Goal: Information Seeking & Learning: Check status

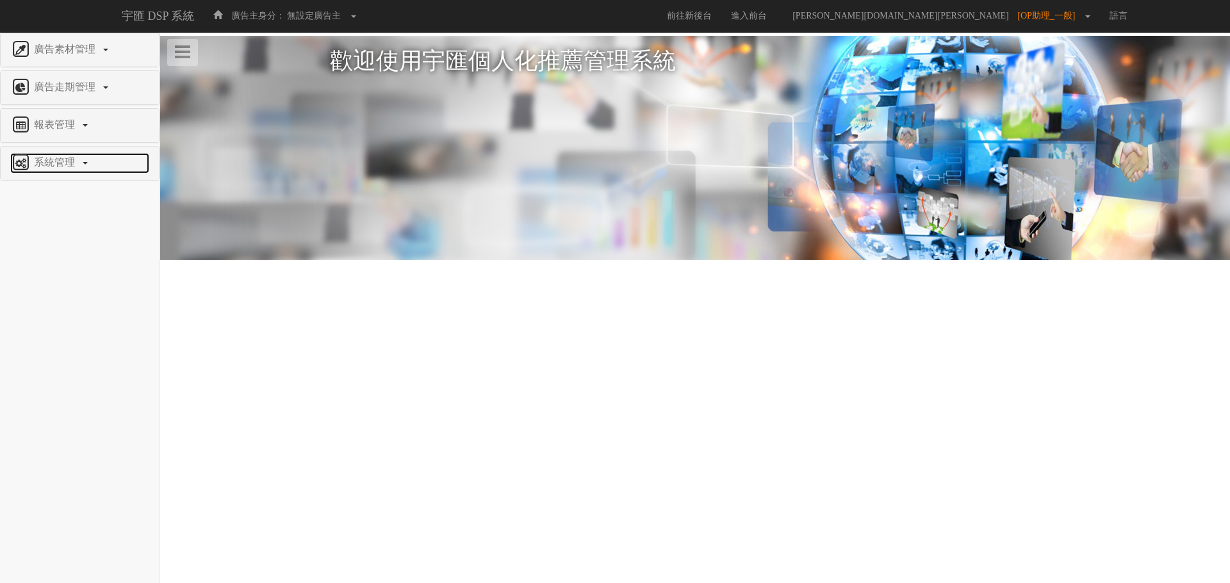
click at [54, 162] on span "系統管理" at bounding box center [56, 162] width 51 height 11
click at [56, 134] on link "報表管理" at bounding box center [79, 125] width 139 height 20
click at [50, 153] on span "全站分析" at bounding box center [32, 156] width 45 height 10
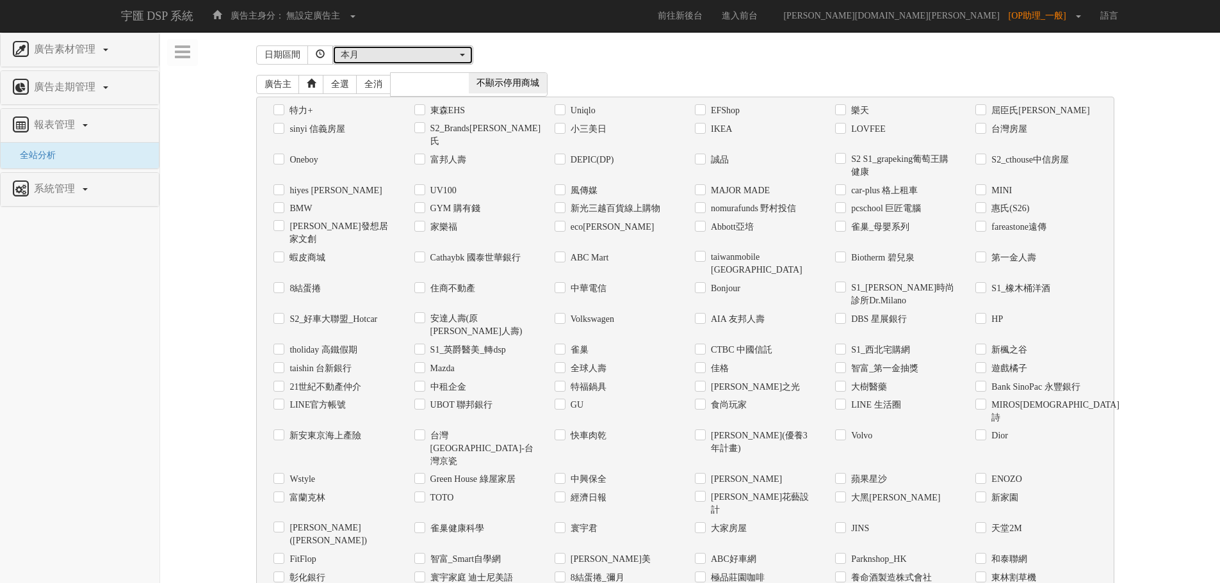
click at [389, 58] on div "本月" at bounding box center [399, 55] width 117 height 13
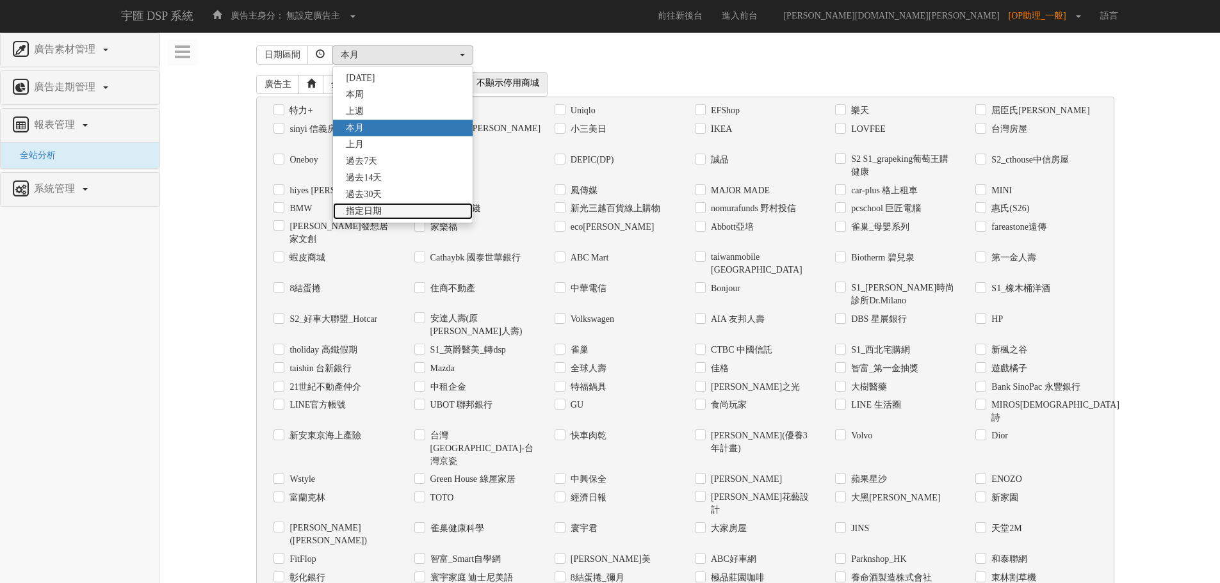
click at [375, 210] on span "指定日期" at bounding box center [364, 211] width 36 height 13
select select "Custom"
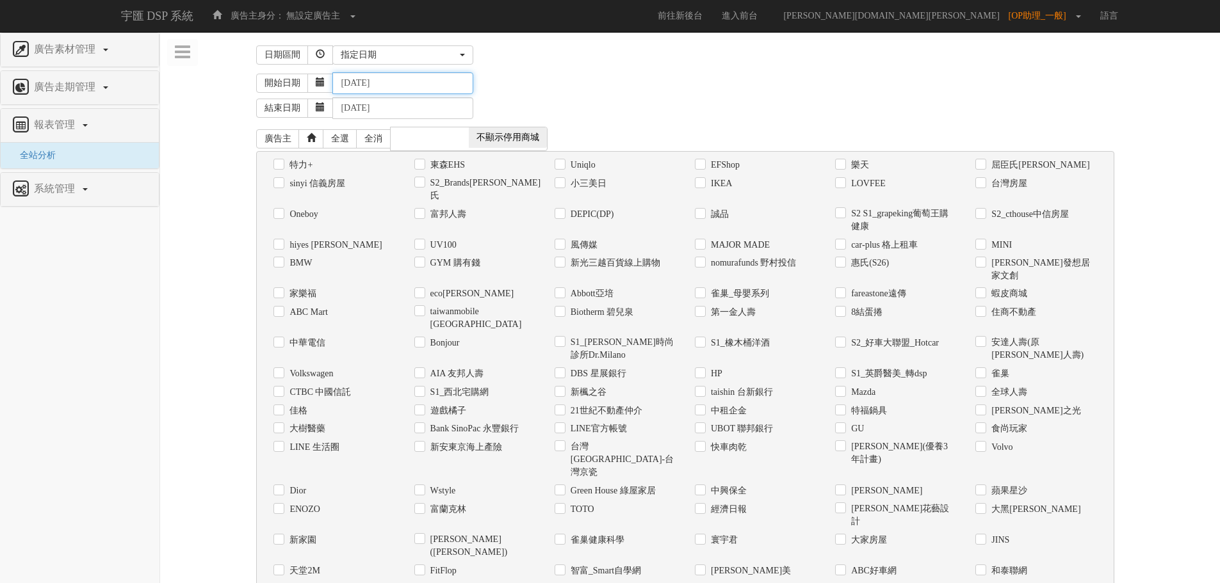
click at [398, 85] on input "2025-08-10" at bounding box center [402, 83] width 141 height 22
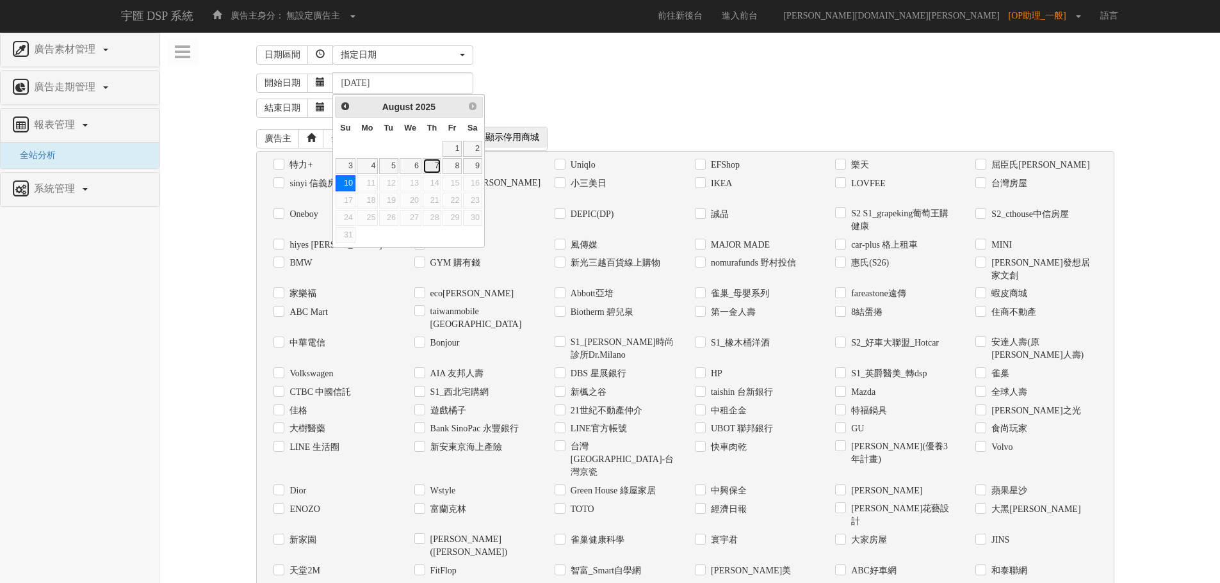
click at [435, 168] on link "7" at bounding box center [432, 166] width 19 height 16
type input "2025-08-07"
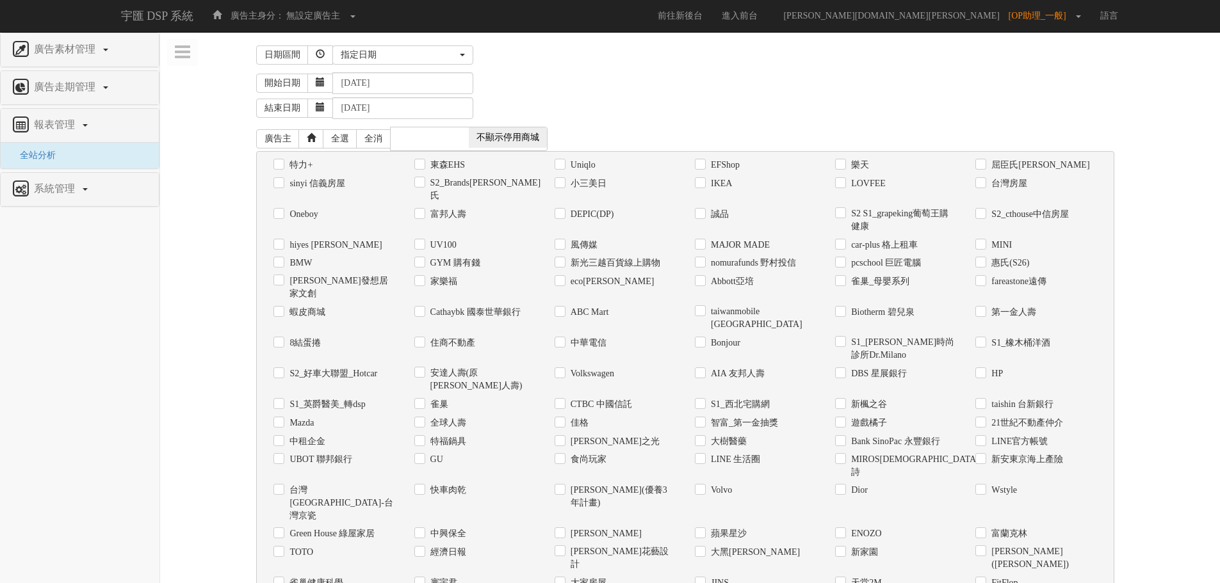
click at [574, 163] on label "Uniqlo" at bounding box center [581, 165] width 28 height 13
click at [563, 163] on input "Uniqlo" at bounding box center [559, 165] width 8 height 8
checkbox input "true"
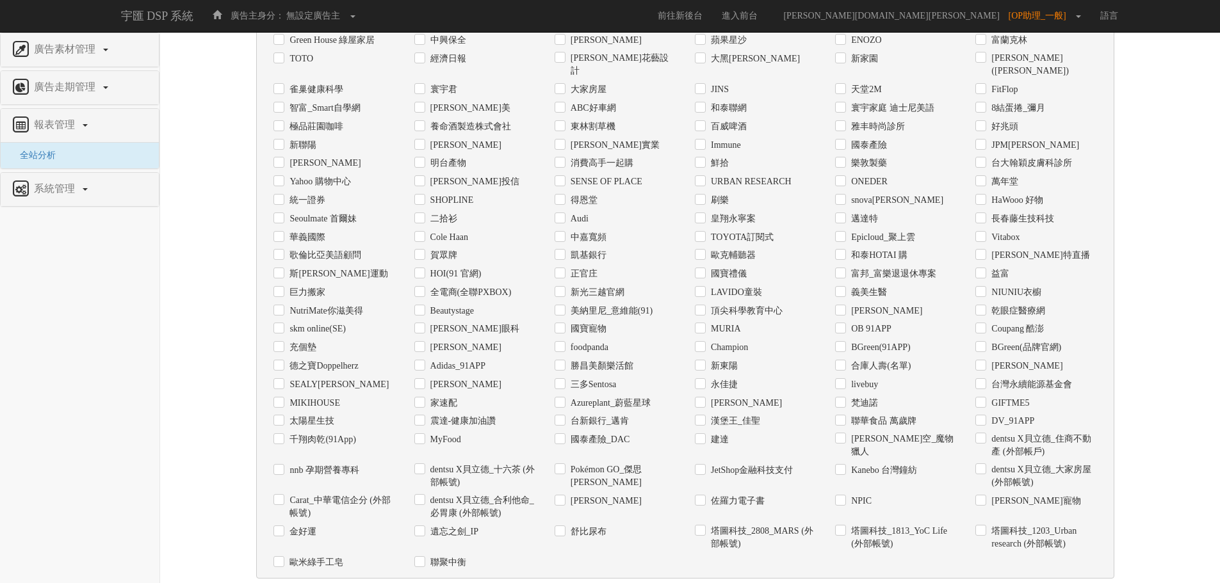
scroll to position [539, 0]
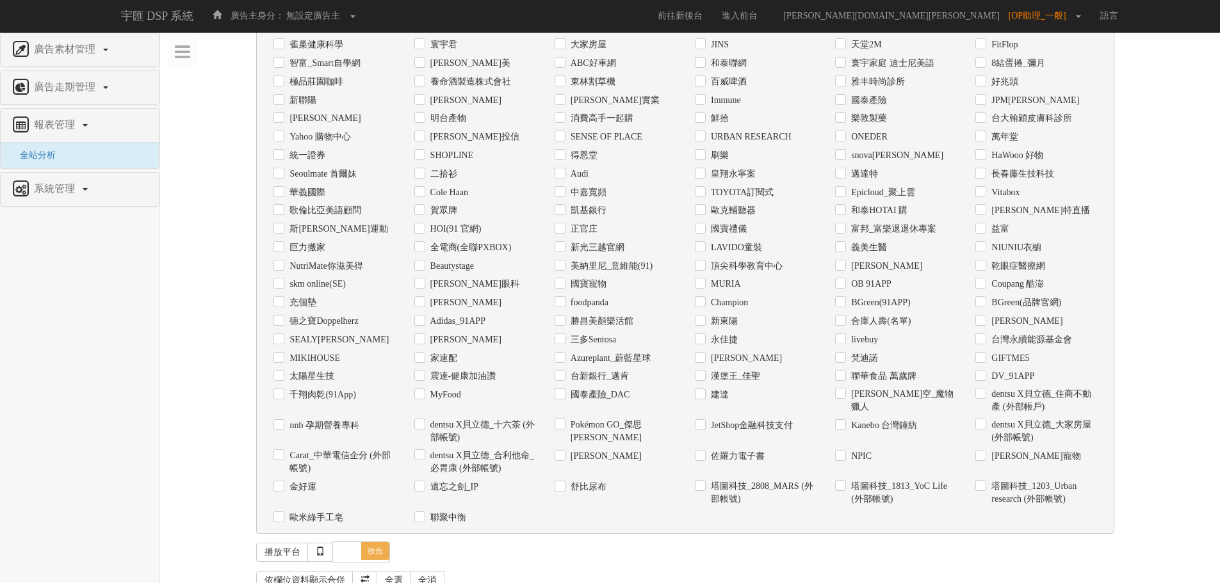
checkbox input "true"
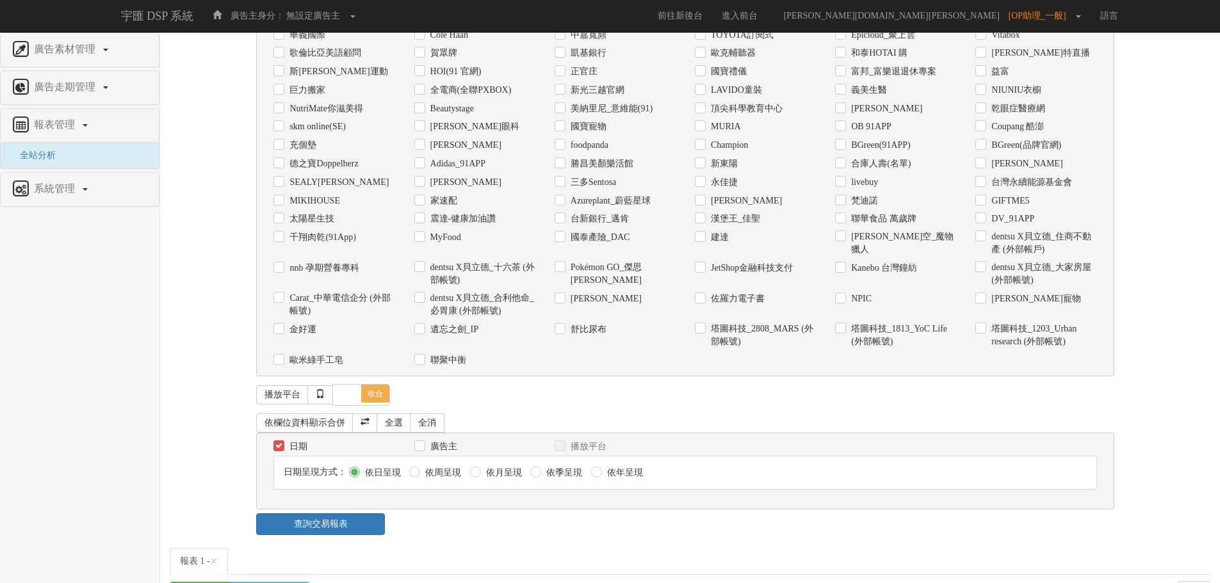
scroll to position [818, 0]
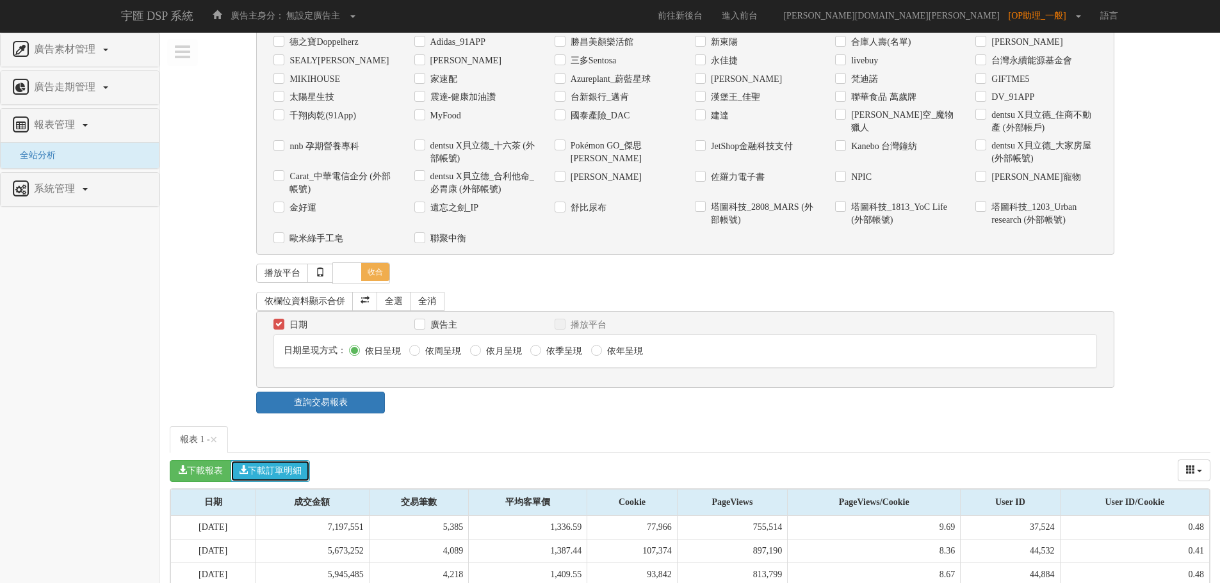
click at [309, 460] on button "下載訂單明細" at bounding box center [270, 471] width 79 height 22
